Goal: Task Accomplishment & Management: Use online tool/utility

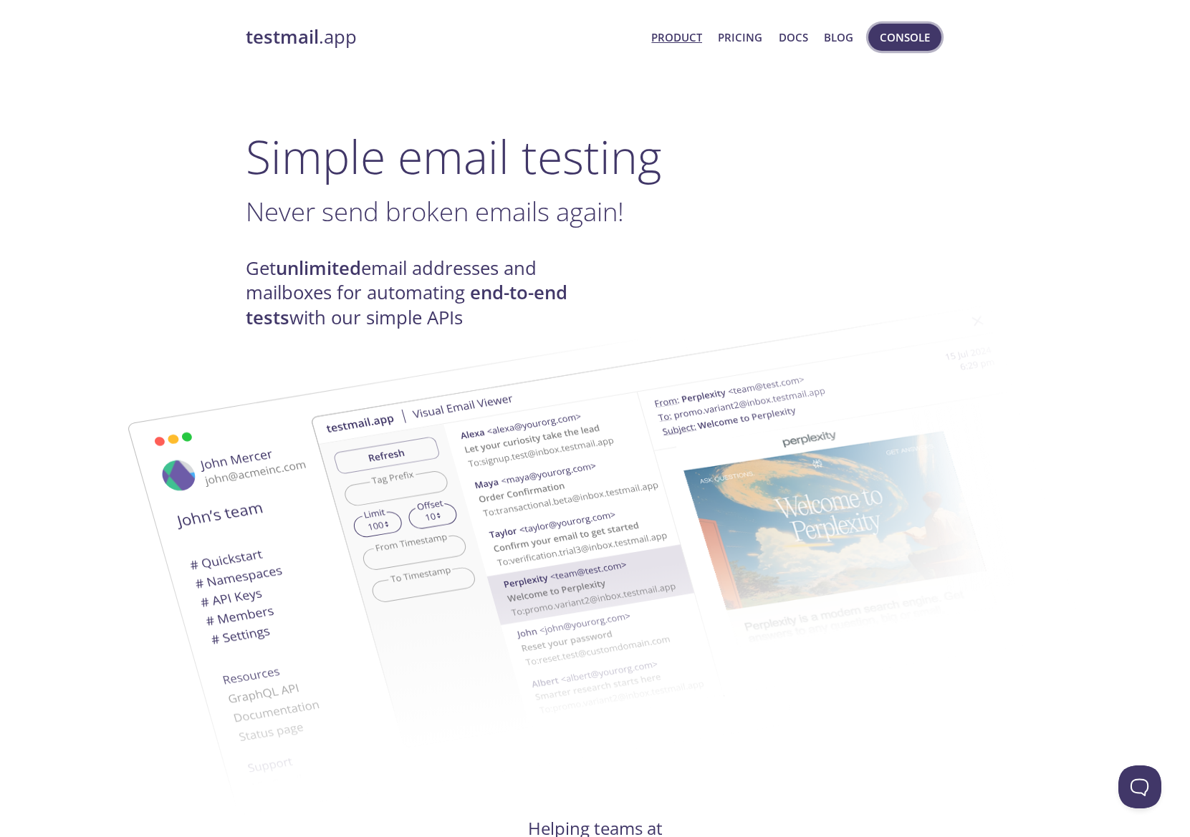
click at [908, 48] on button "Console" at bounding box center [904, 37] width 73 height 27
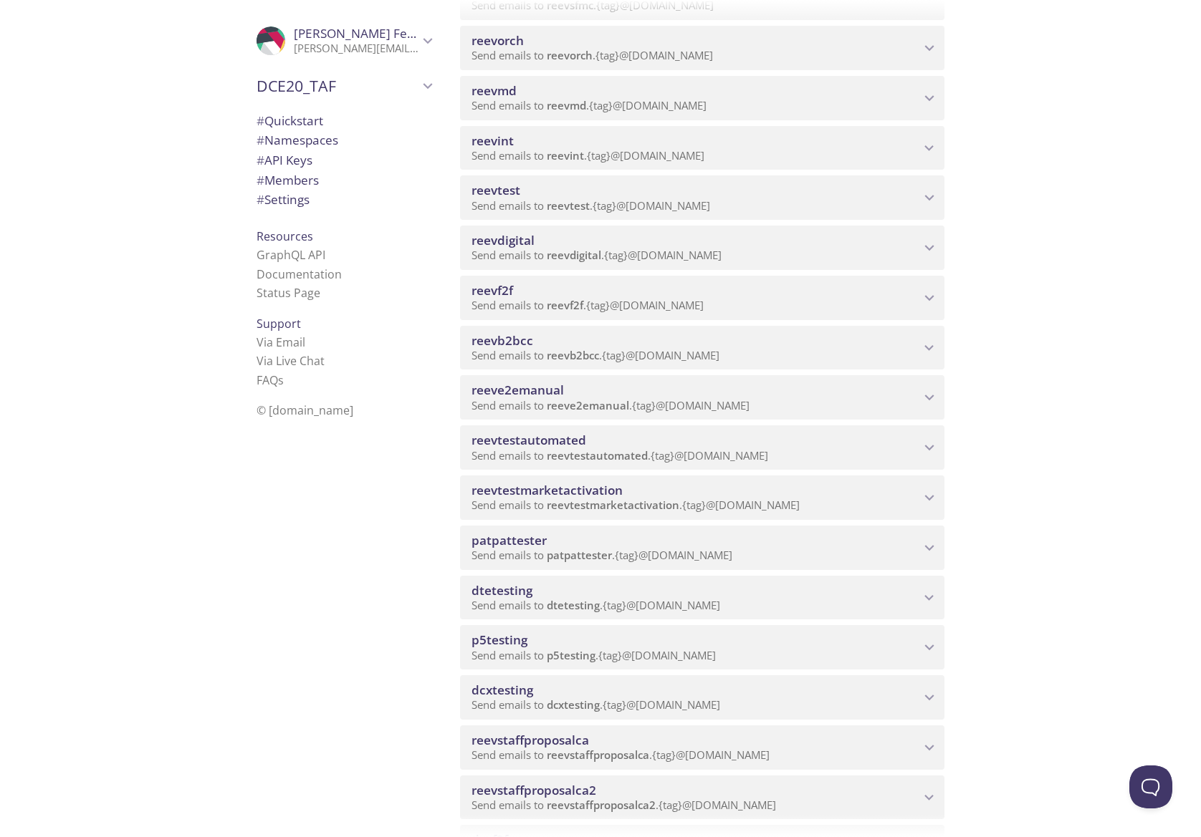
scroll to position [44, 0]
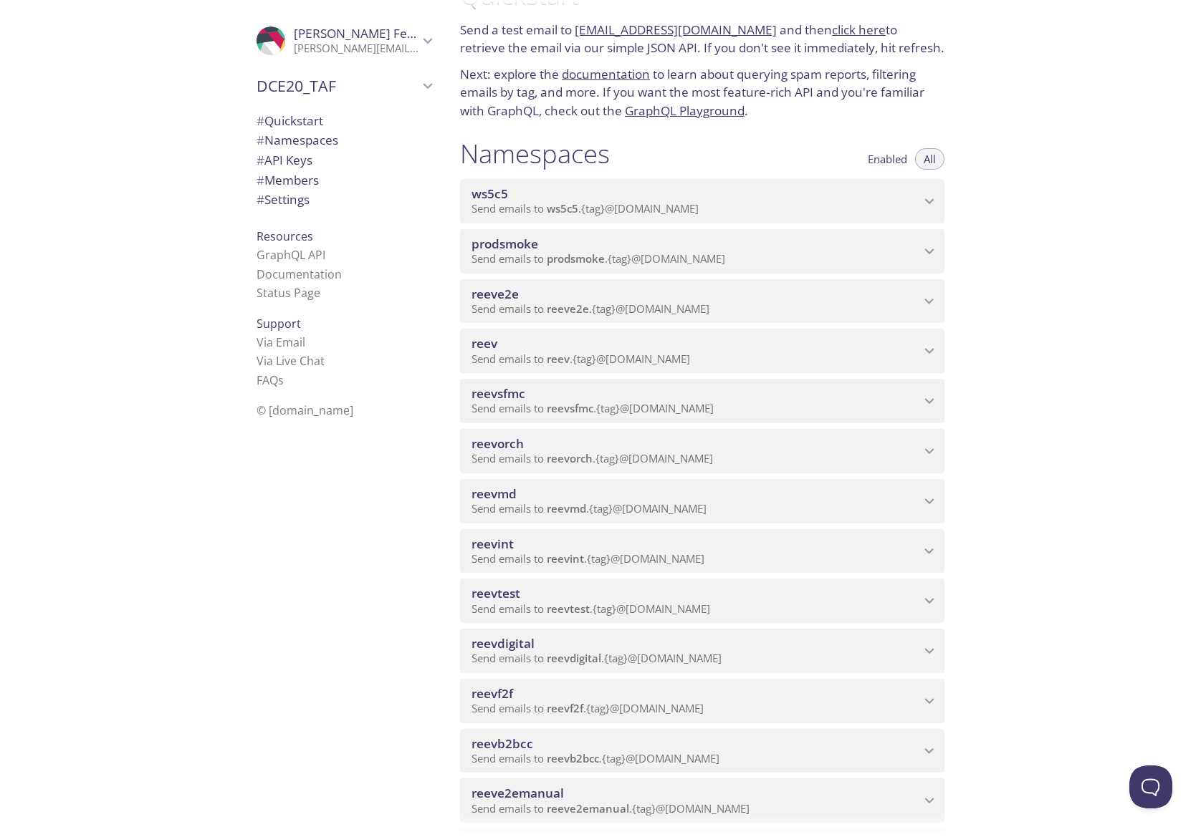
click at [576, 658] on span "reevdigital" at bounding box center [574, 658] width 54 height 14
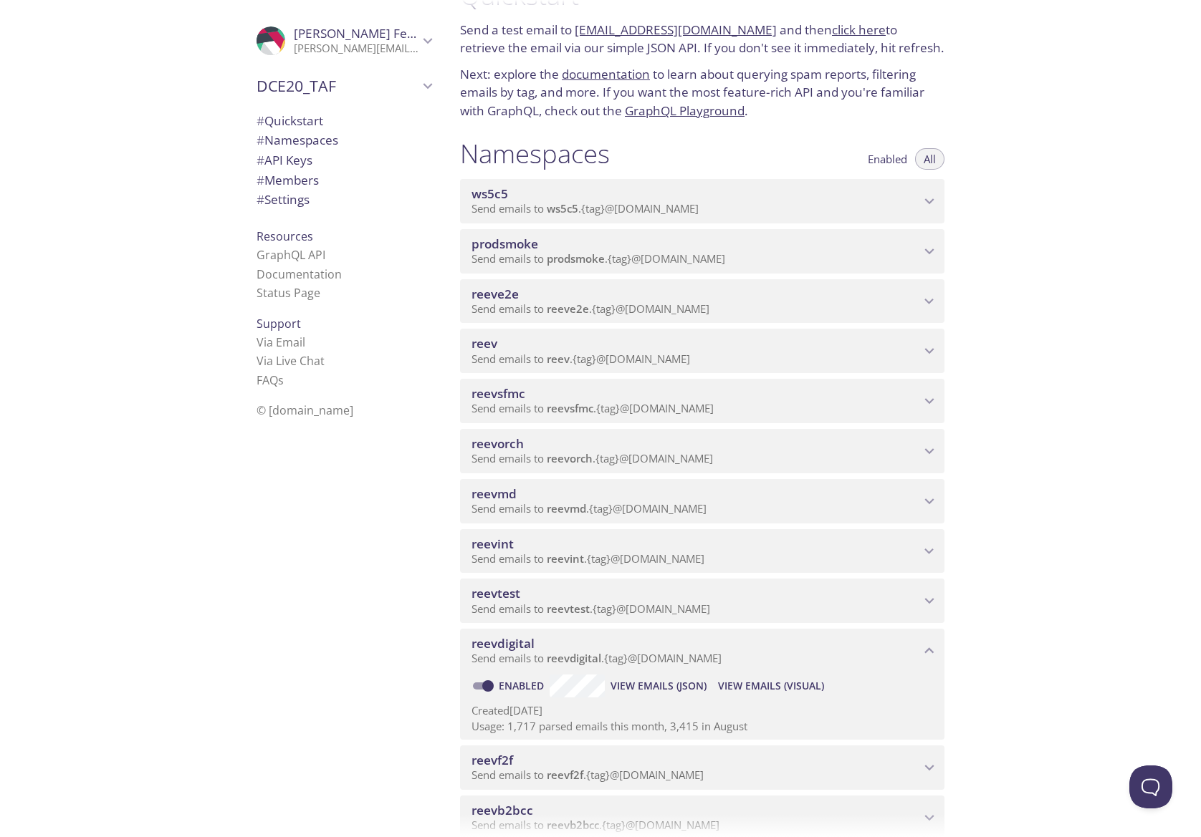
click at [766, 678] on span "View Emails (Visual)" at bounding box center [771, 686] width 106 height 17
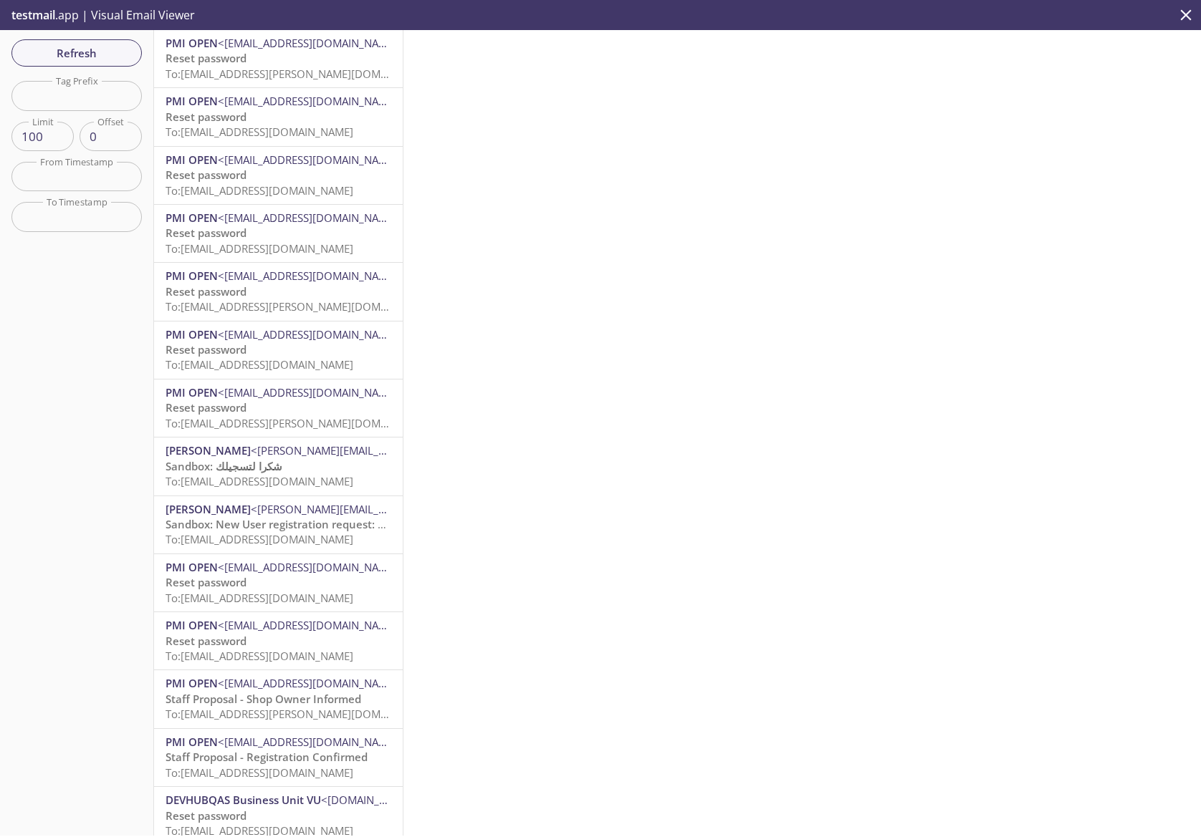
click at [266, 83] on div "PMI OPEN <[EMAIL_ADDRESS][DOMAIN_NAME]> Reset password To: [EMAIL_ADDRESS][PERS…" at bounding box center [278, 58] width 249 height 57
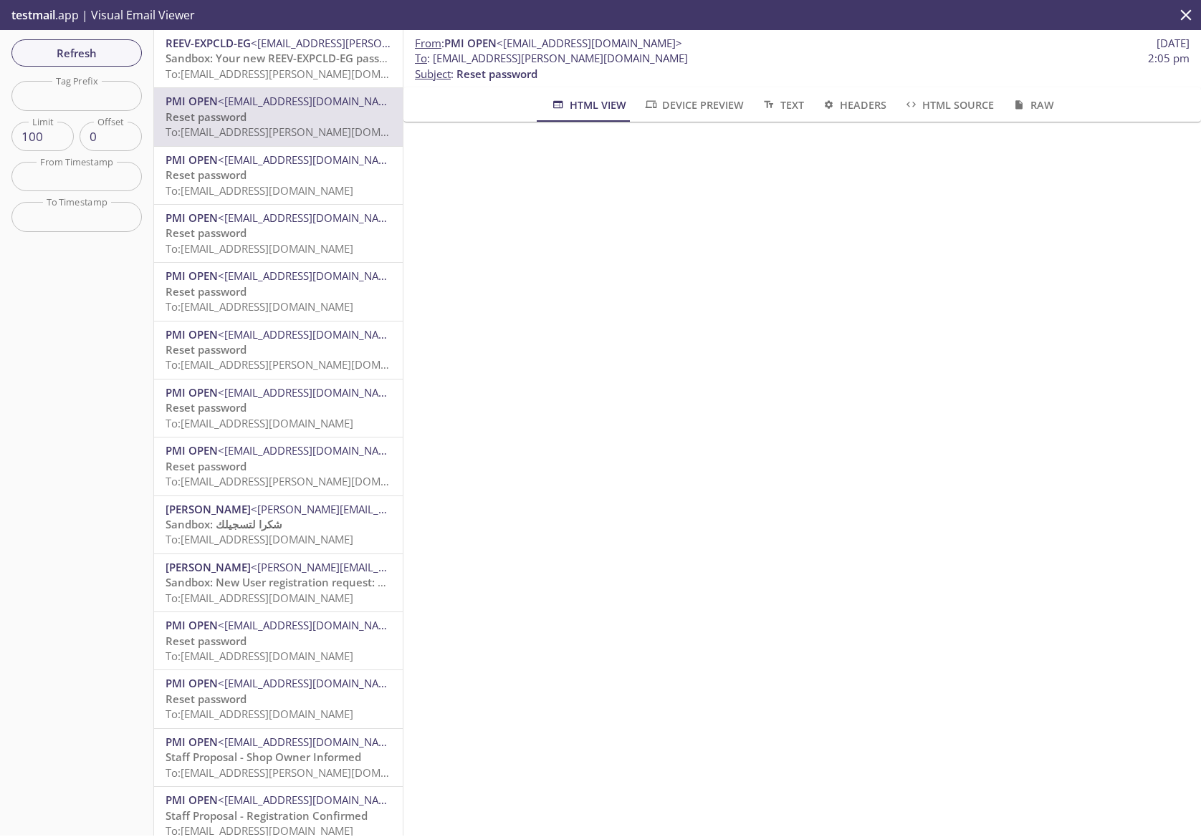
click at [289, 65] on span "Sandbox: Your new REEV-EXPCLD-EG password" at bounding box center [284, 58] width 239 height 14
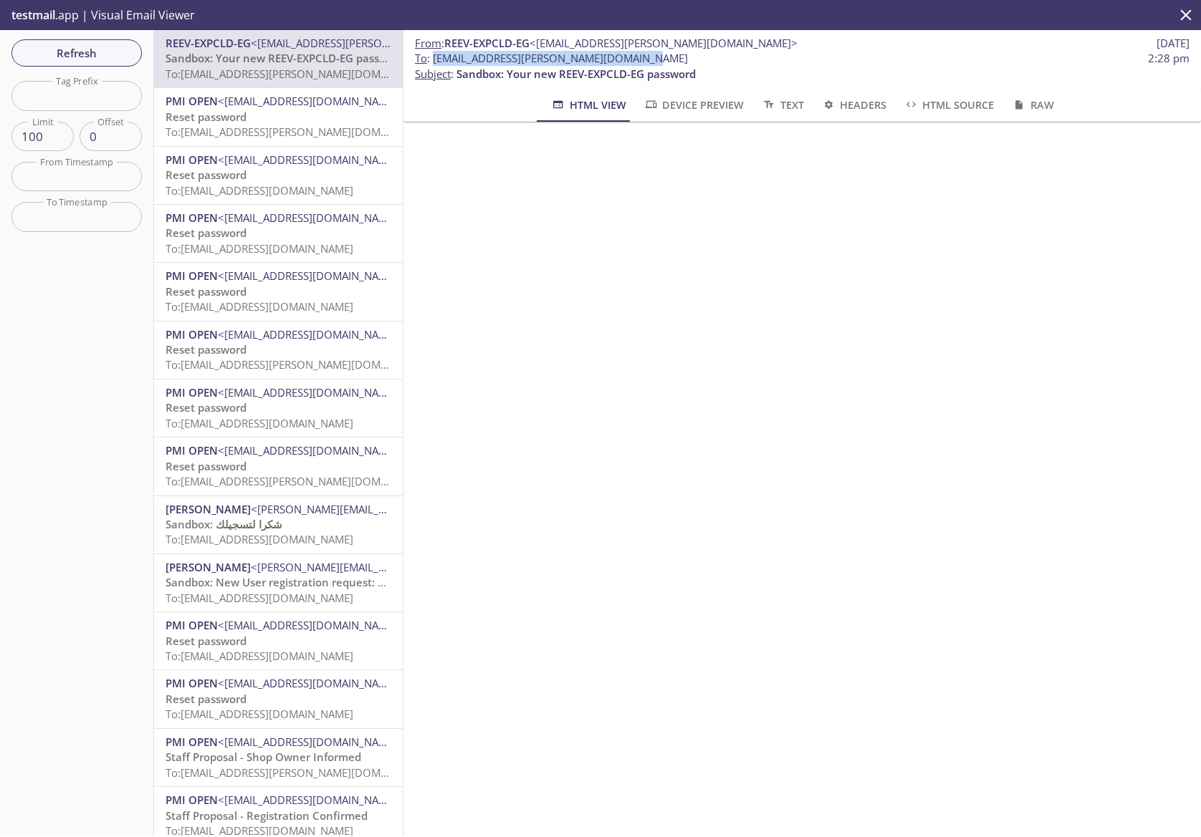
drag, startPoint x: 630, startPoint y: 57, endPoint x: 434, endPoint y: 54, distance: 196.3
click at [434, 54] on span "To : [EMAIL_ADDRESS][PERSON_NAME][DOMAIN_NAME] 2:28 pm" at bounding box center [802, 58] width 774 height 15
copy span "[EMAIL_ADDRESS][PERSON_NAME][DOMAIN_NAME]"
click at [75, 59] on span "Refresh" at bounding box center [76, 53] width 107 height 19
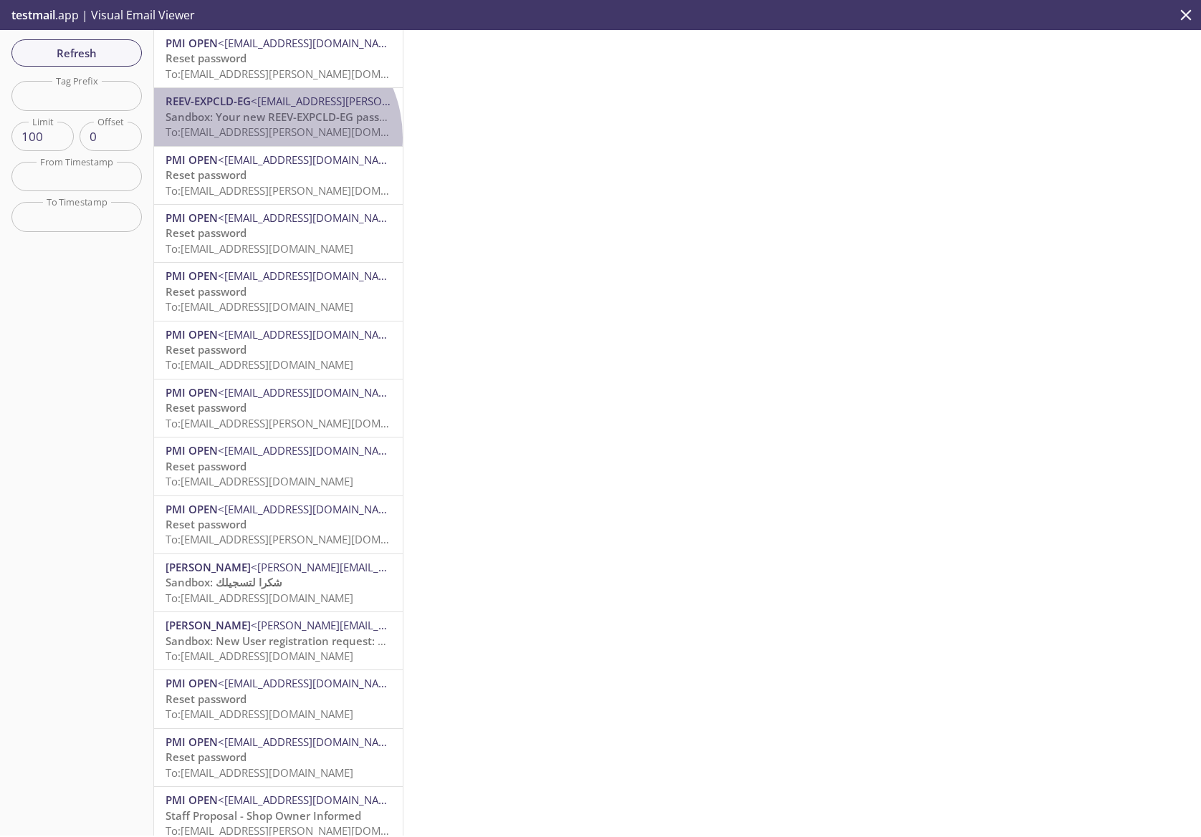
click at [273, 139] on span "To: [EMAIL_ADDRESS][PERSON_NAME][DOMAIN_NAME]" at bounding box center [300, 132] width 270 height 14
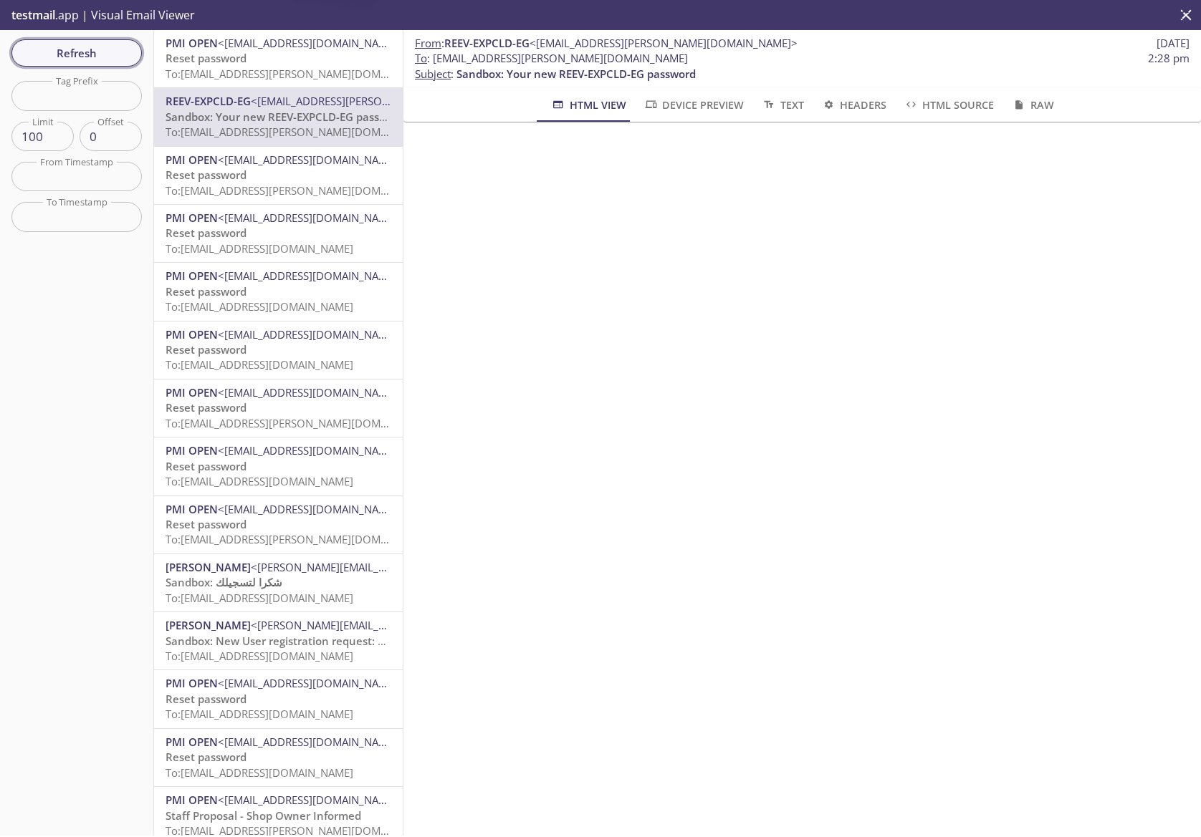
click at [74, 47] on span "Refresh" at bounding box center [76, 53] width 107 height 19
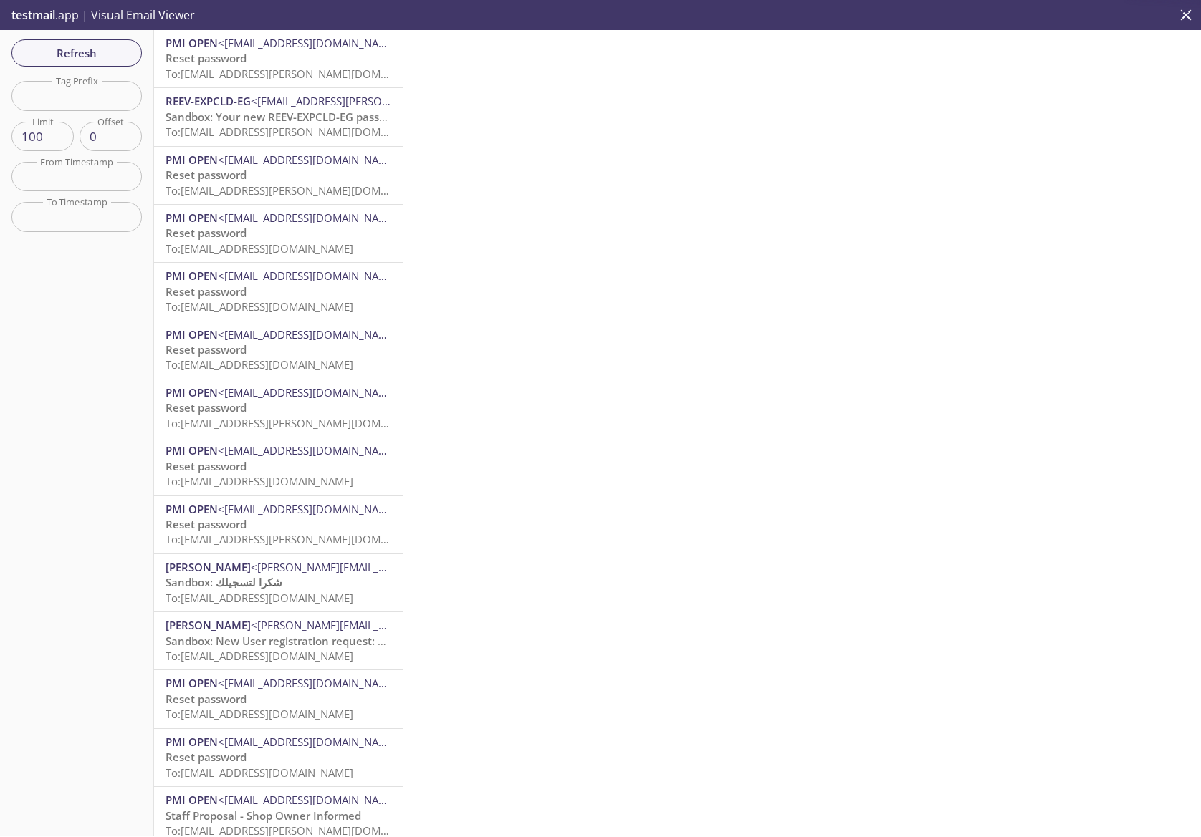
click at [77, 48] on span "Refresh" at bounding box center [76, 53] width 107 height 19
click at [77, 47] on span "Refresh" at bounding box center [76, 53] width 107 height 19
click at [81, 48] on span "Refresh" at bounding box center [76, 53] width 107 height 19
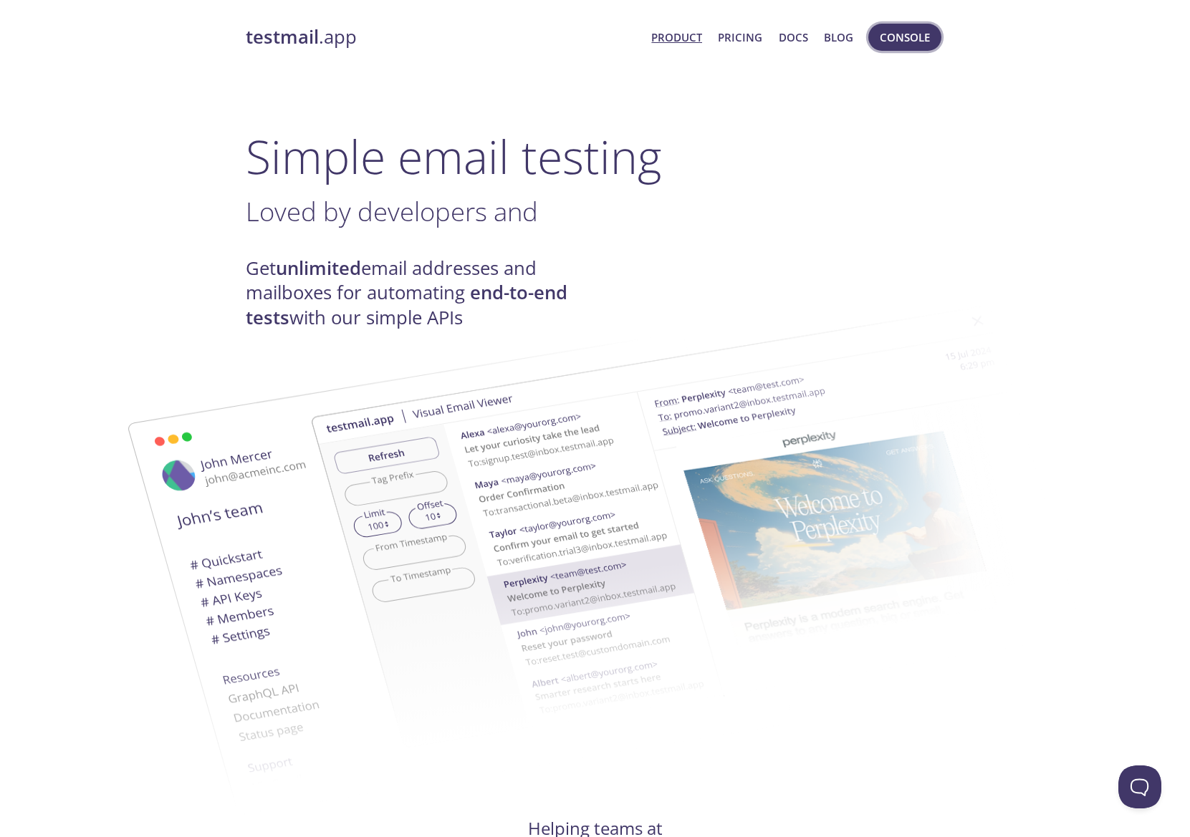
click at [905, 42] on span "Console" at bounding box center [905, 37] width 50 height 19
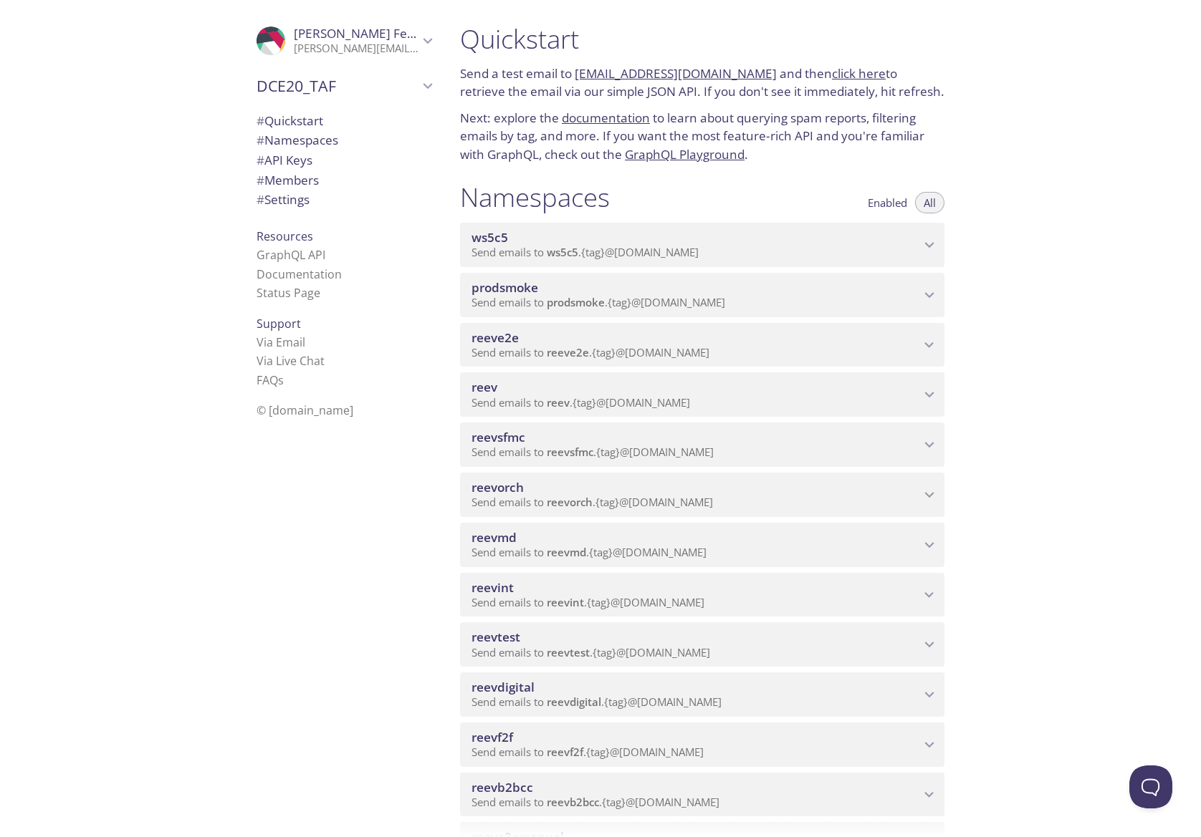
click at [400, 45] on p "[PERSON_NAME][EMAIL_ADDRESS][PERSON_NAME][DOMAIN_NAME]" at bounding box center [356, 49] width 125 height 14
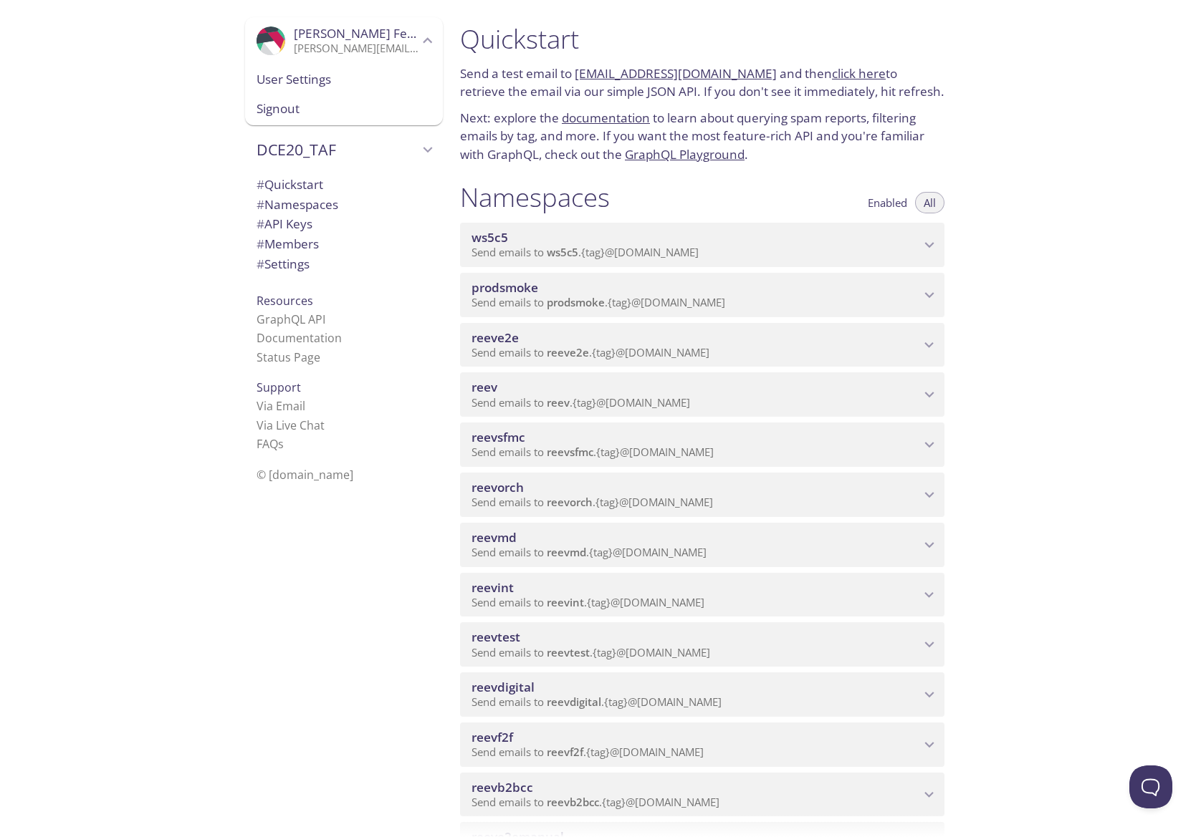
click at [403, 47] on p "[PERSON_NAME][EMAIL_ADDRESS][PERSON_NAME][DOMAIN_NAME]" at bounding box center [356, 49] width 125 height 14
